Goal: Find specific page/section: Find specific page/section

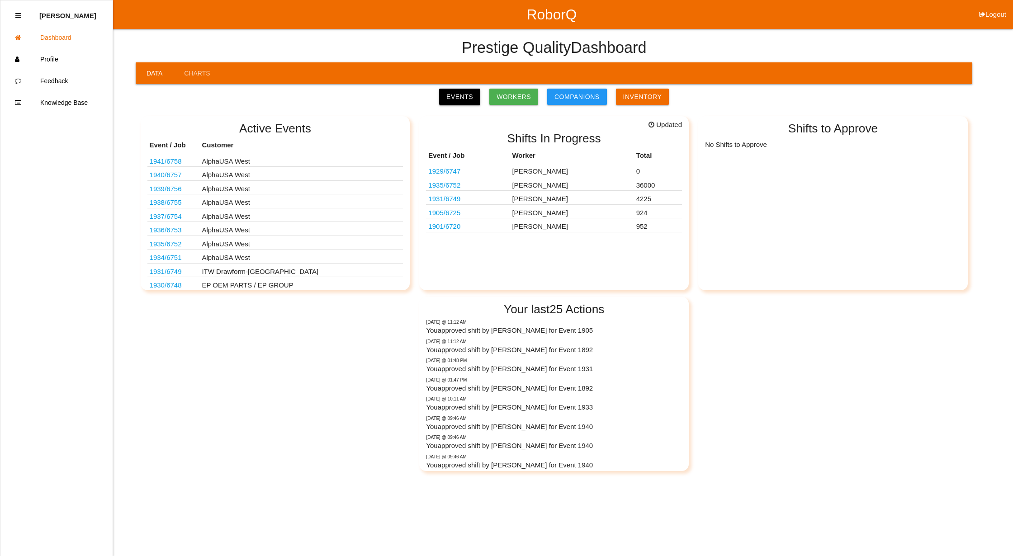
click at [465, 98] on link "Events" at bounding box center [459, 97] width 41 height 16
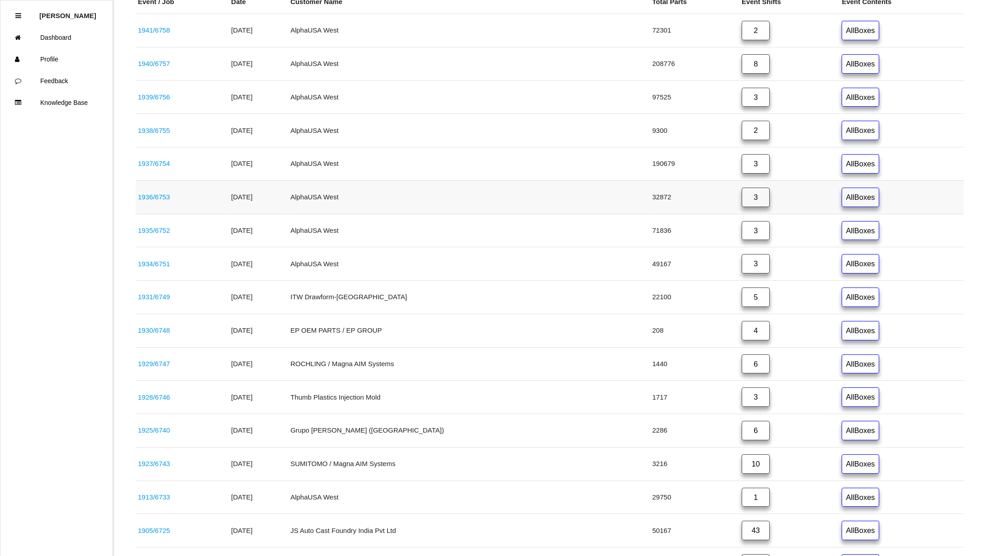
scroll to position [301, 0]
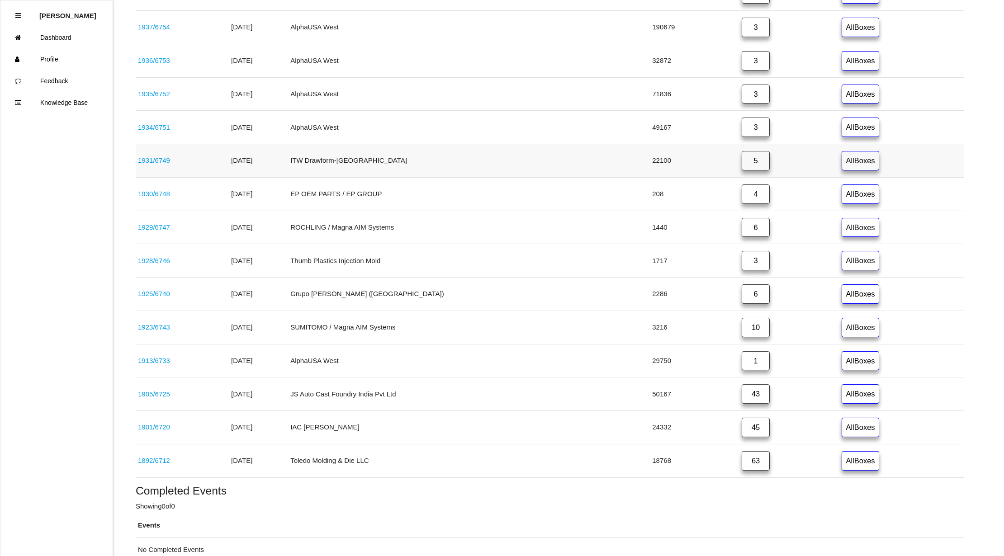
click at [742, 164] on link "5" at bounding box center [756, 160] width 28 height 19
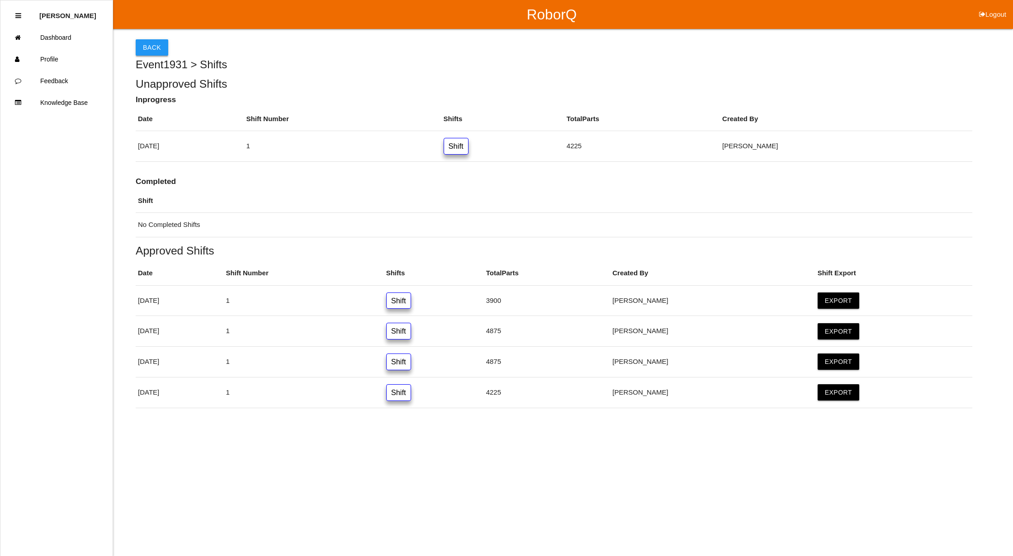
click at [152, 48] on button "Back" at bounding box center [152, 47] width 33 height 16
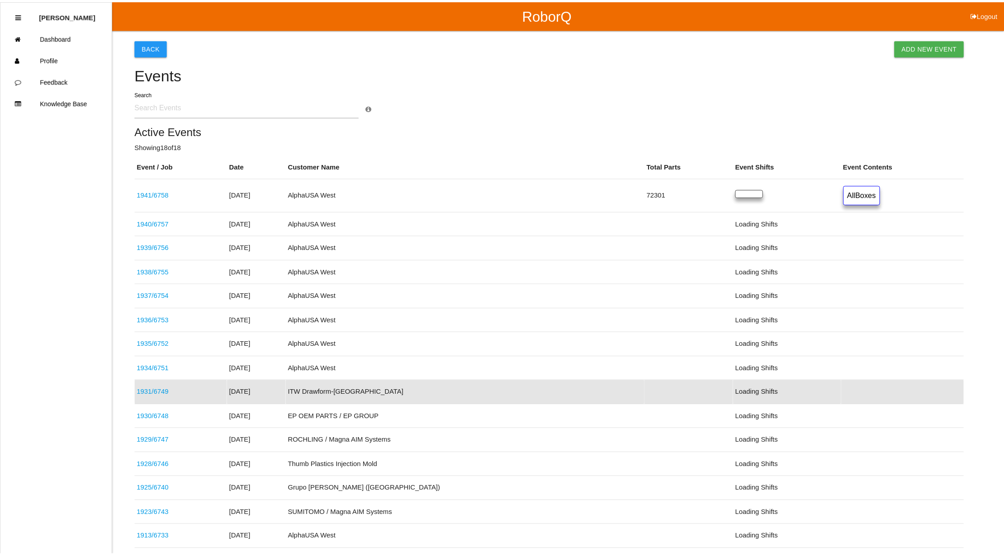
scroll to position [107, 0]
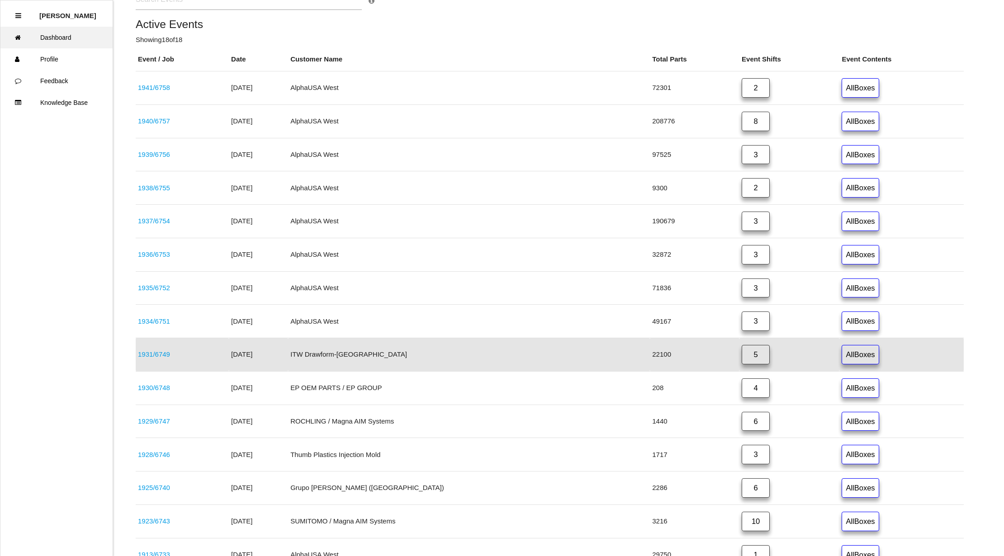
click at [64, 42] on link "Dashboard" at bounding box center [56, 38] width 112 height 22
